Goal: Communication & Community: Ask a question

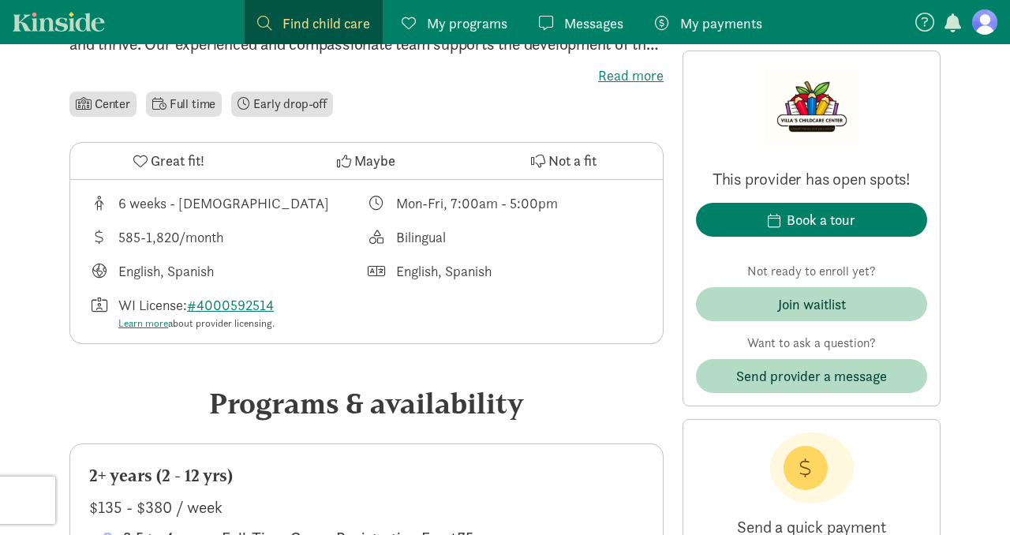
scroll to position [469, 0]
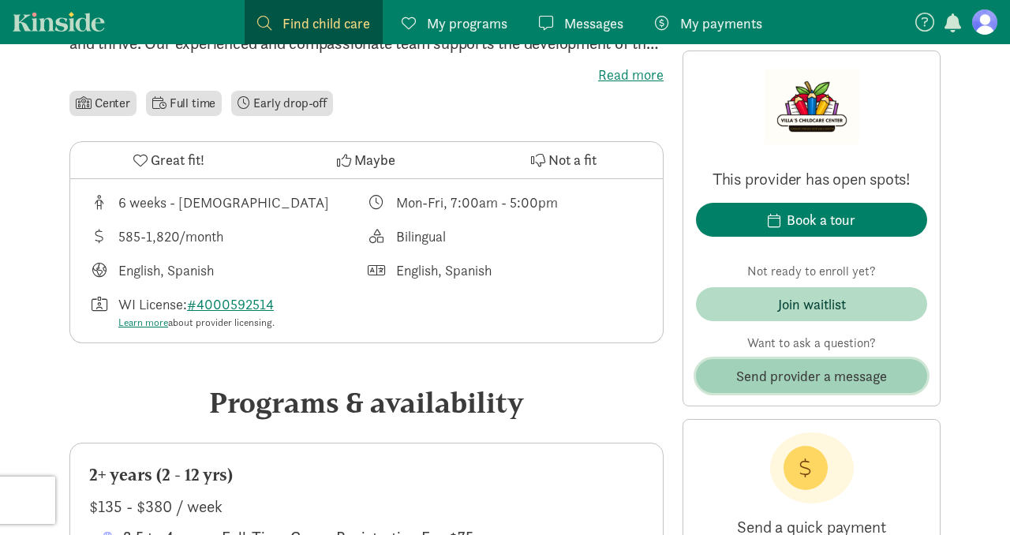
click at [783, 379] on span "Send provider a message" at bounding box center [811, 375] width 151 height 21
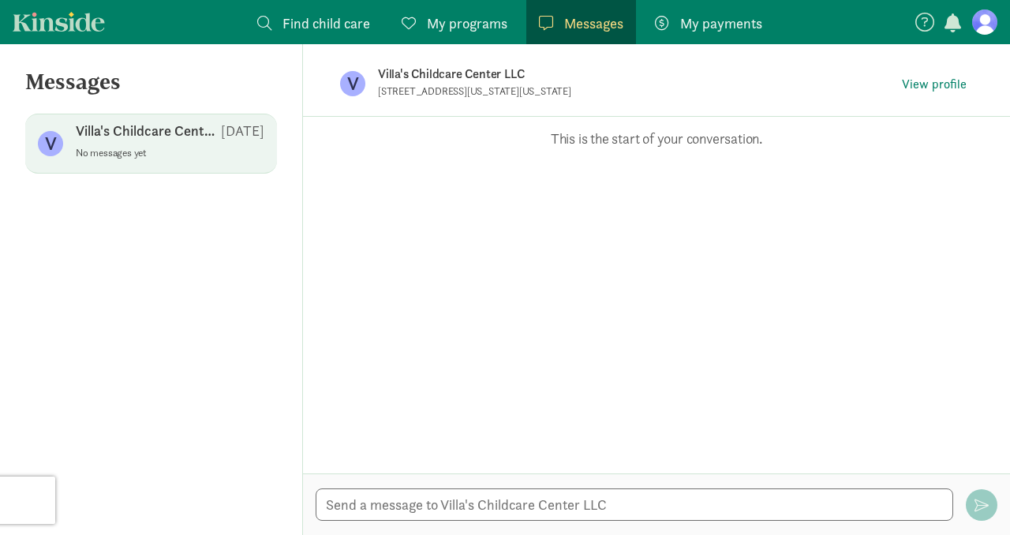
click at [468, 485] on div at bounding box center [656, 504] width 707 height 62
click at [468, 496] on textarea at bounding box center [634, 504] width 637 height 32
type textarea "Hello,"
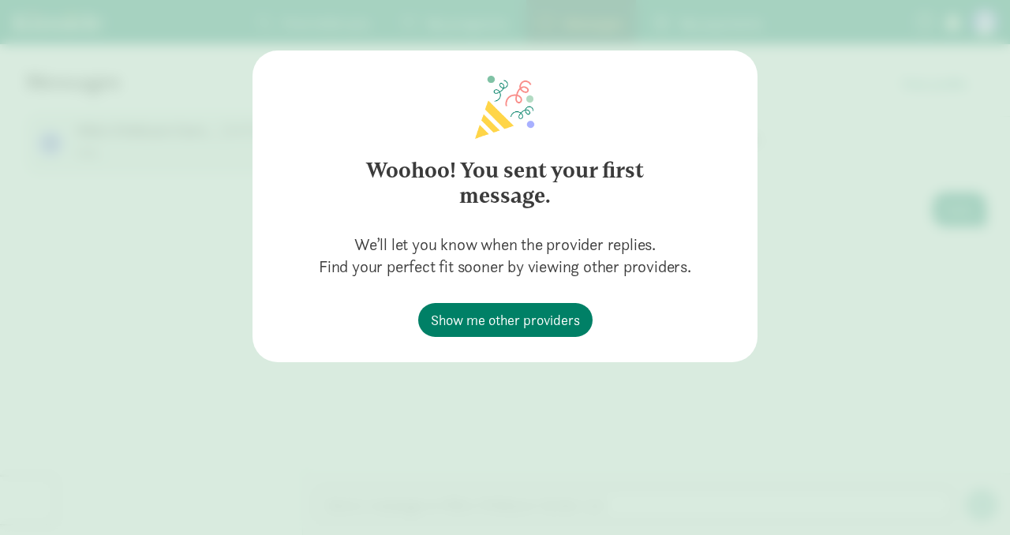
click at [651, 281] on p "We’ll let you know when the provider replies. Find your perfect fit sooner by v…" at bounding box center [505, 264] width 372 height 63
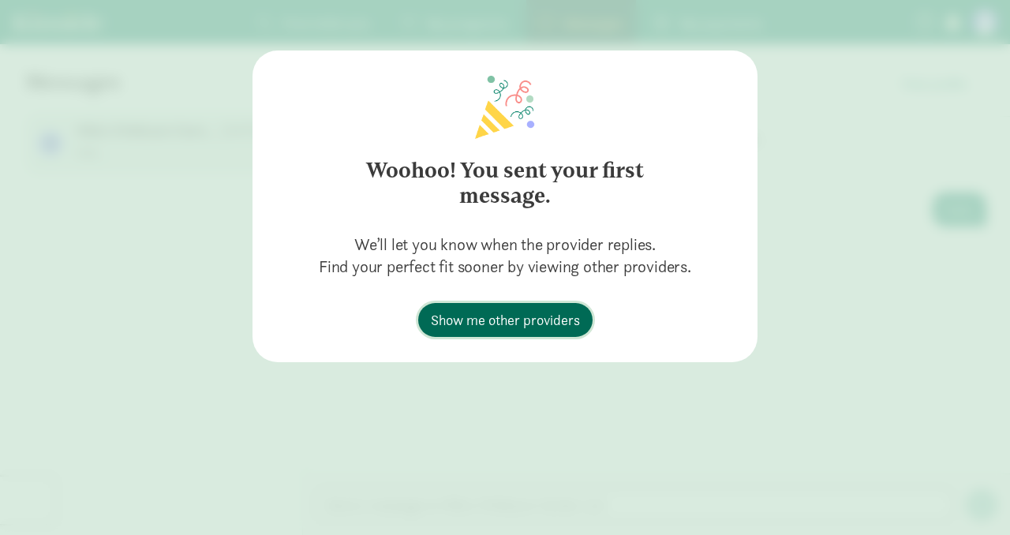
click at [549, 327] on span "Show me other providers" at bounding box center [505, 319] width 149 height 21
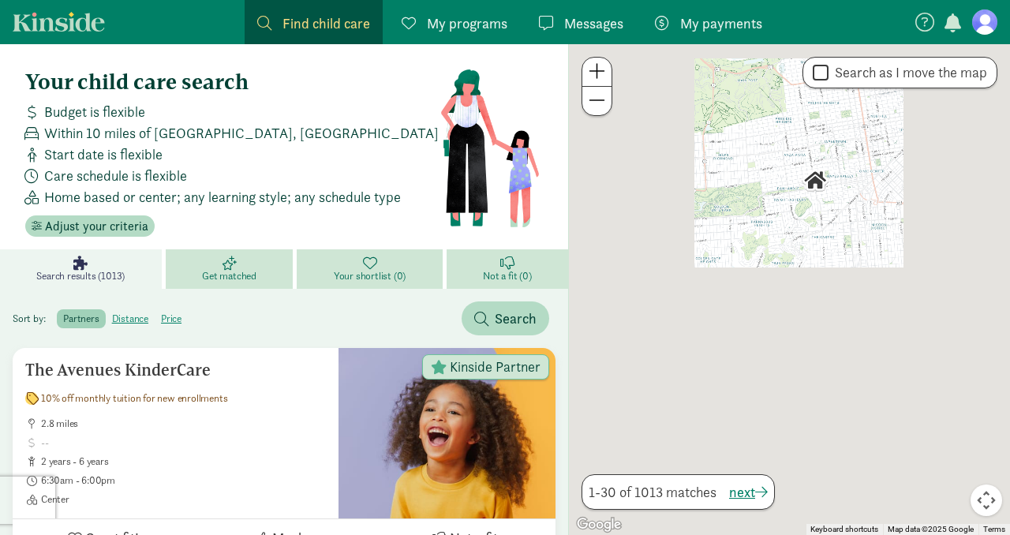
click at [590, 22] on span "Messages" at bounding box center [593, 23] width 59 height 21
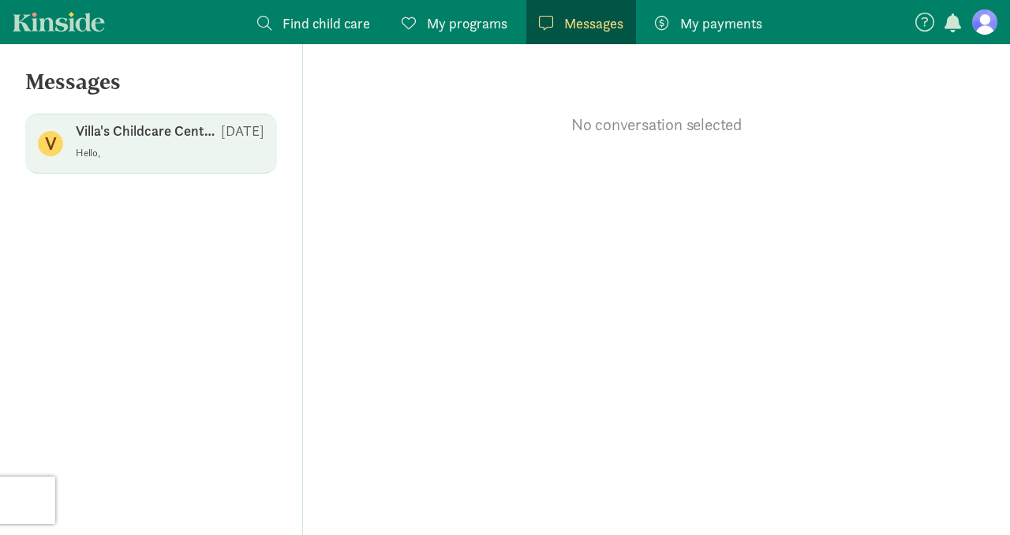
click at [109, 148] on p "Hello," at bounding box center [170, 153] width 189 height 13
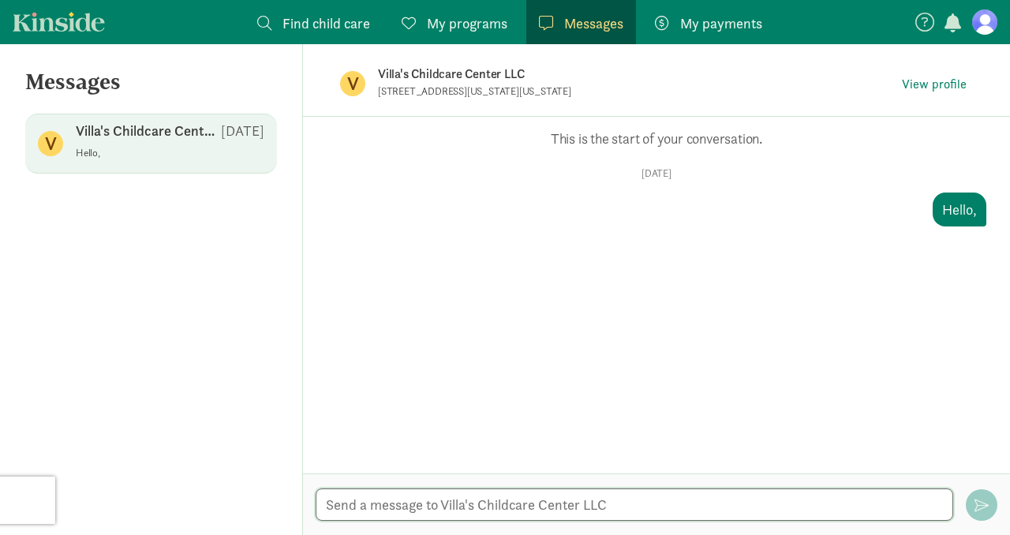
click at [522, 508] on textarea at bounding box center [634, 504] width 637 height 32
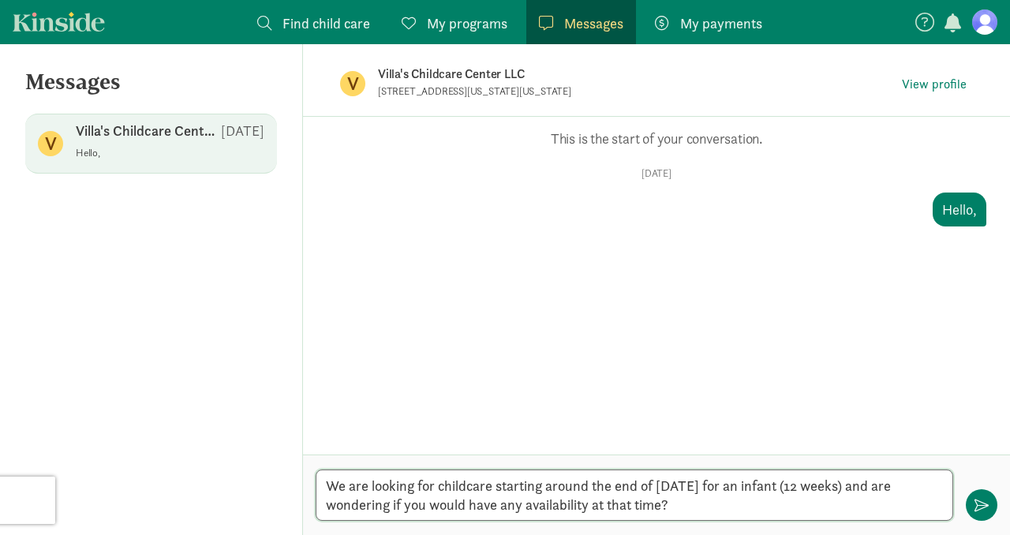
click at [333, 485] on textarea "We are looking for childcare starting around the end of [DATE] for an infant (1…" at bounding box center [634, 494] width 637 height 51
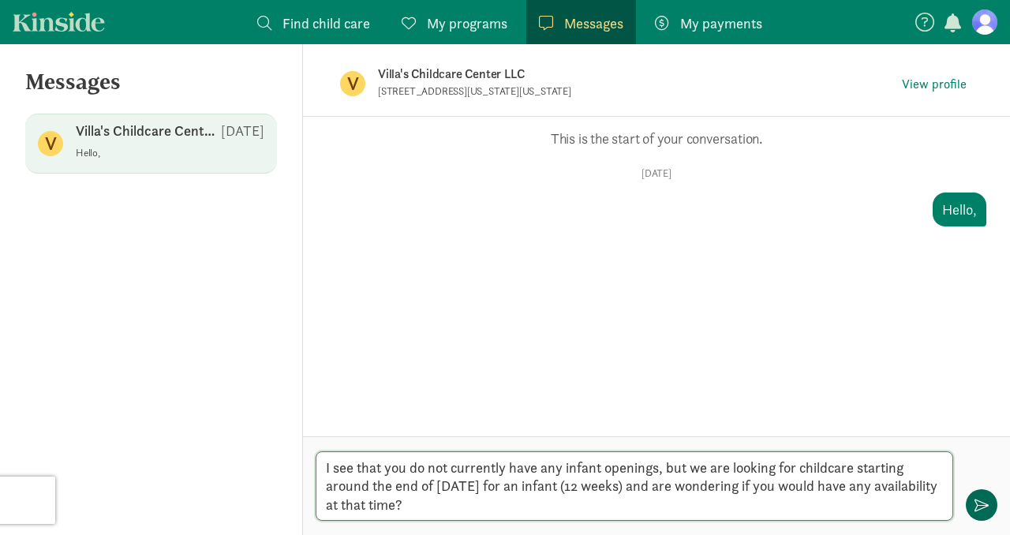
type textarea "I see that you do not currently have any infant openings, but we are looking fo…"
click at [977, 506] on span "button" at bounding box center [981, 505] width 14 height 14
